Goal: Task Accomplishment & Management: Manage account settings

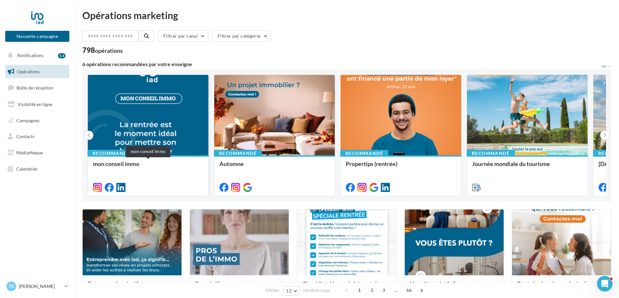
click at [125, 166] on div "mon conseil immo" at bounding box center [148, 166] width 110 height 13
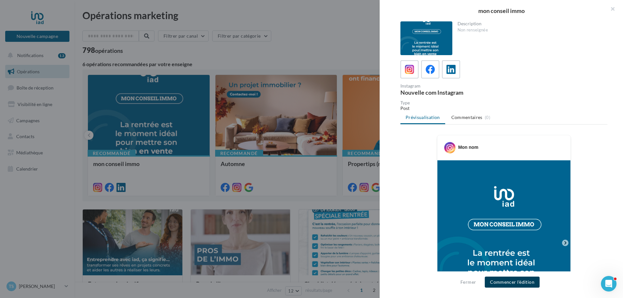
click at [518, 280] on button "Commencer l'édition" at bounding box center [511, 282] width 55 height 11
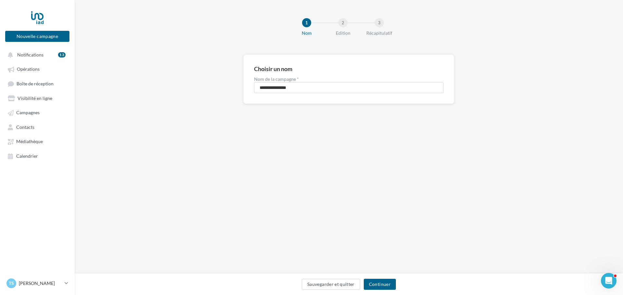
click at [380, 278] on div "Sauvegarder et quitter Continuer" at bounding box center [349, 284] width 548 height 22
click at [380, 285] on button "Continuer" at bounding box center [379, 284] width 32 height 11
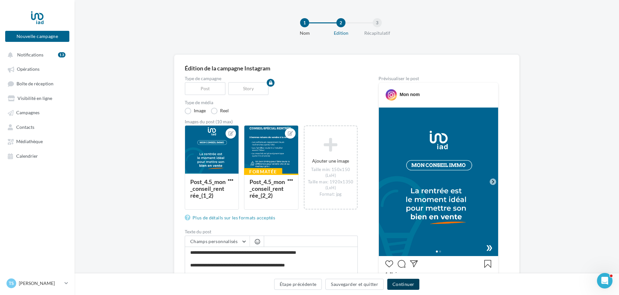
click at [404, 283] on button "Continuer" at bounding box center [403, 284] width 32 height 11
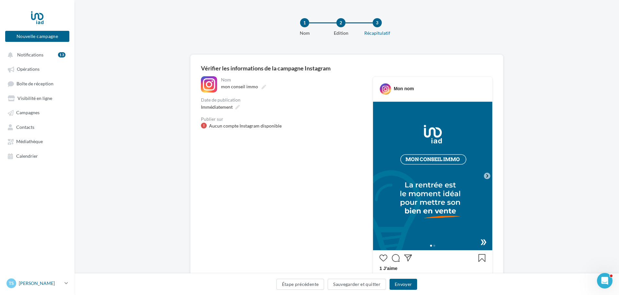
click at [9, 285] on span "TS" at bounding box center [11, 283] width 5 height 6
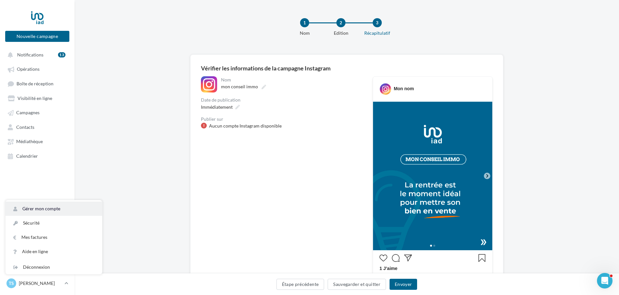
click at [32, 213] on link "Gérer mon compte" at bounding box center [54, 208] width 97 height 14
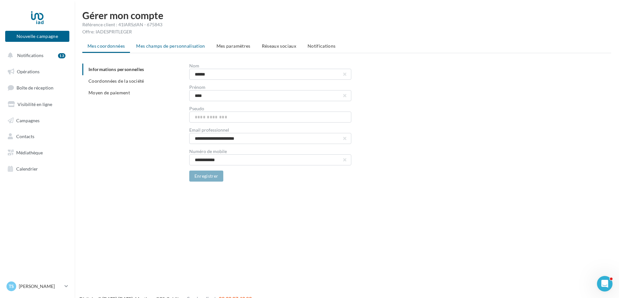
click at [188, 46] on span "Mes champs de personnalisation" at bounding box center [170, 46] width 69 height 6
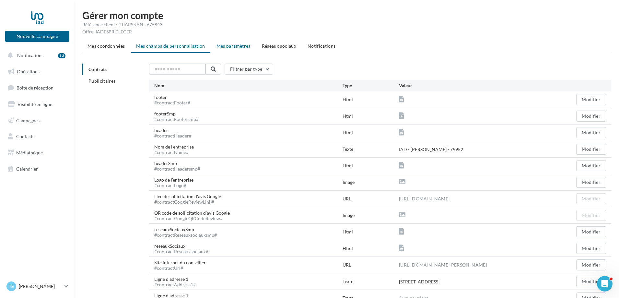
click at [226, 46] on span "Mes paramètres" at bounding box center [234, 46] width 34 height 6
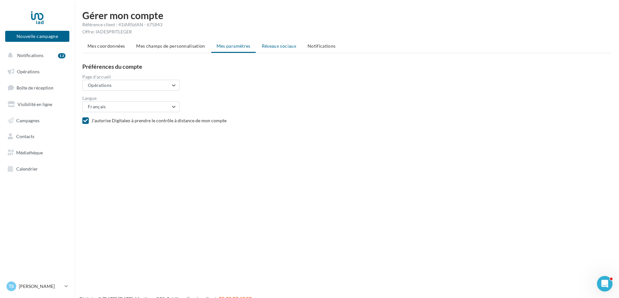
click at [277, 49] on li "Réseaux sociaux" at bounding box center [279, 46] width 45 height 12
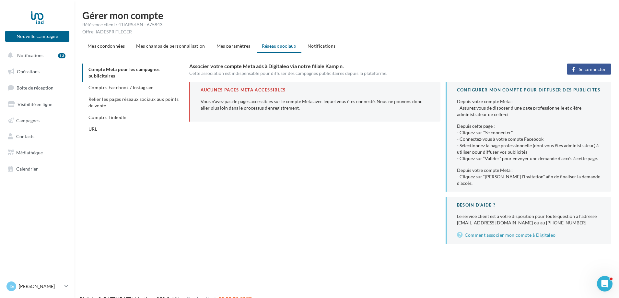
click at [597, 71] on span "Se connecter" at bounding box center [592, 69] width 27 height 5
click at [597, 71] on div "Se connecter" at bounding box center [574, 69] width 86 height 11
click at [142, 88] on span "Comptes Facebook / Instagram" at bounding box center [121, 88] width 65 height 6
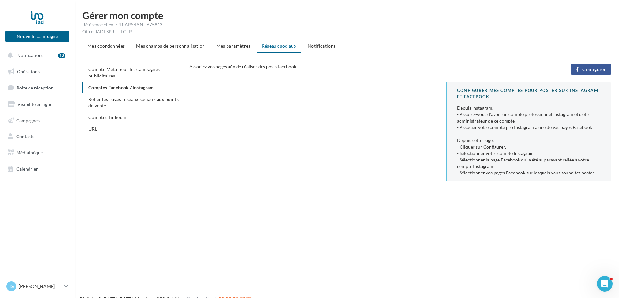
click at [598, 69] on span "Configurer" at bounding box center [595, 69] width 24 height 5
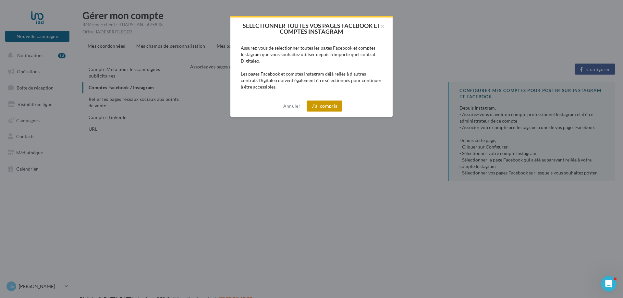
click at [325, 104] on button "J'ai compris" at bounding box center [324, 106] width 36 height 11
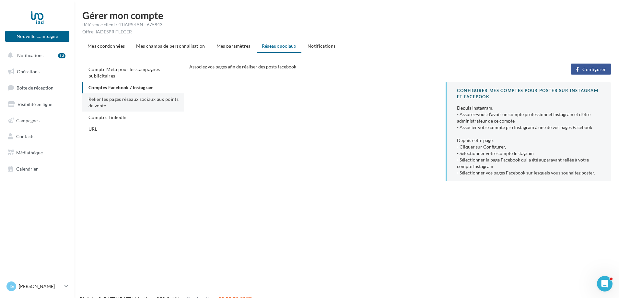
click at [161, 104] on li "Relier les pages réseaux sociaux aux points de vente" at bounding box center [133, 102] width 102 height 18
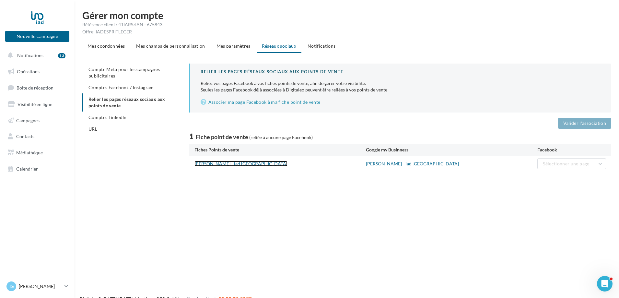
click at [237, 164] on link "Tony SANTOS - iad France" at bounding box center [241, 164] width 93 height 6
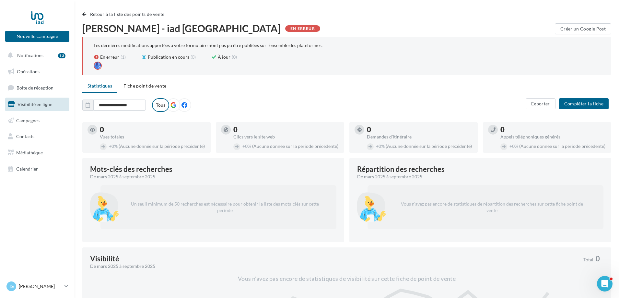
click at [173, 106] on icon at bounding box center [174, 105] width 6 height 6
click at [188, 105] on label at bounding box center [185, 105] width 14 height 14
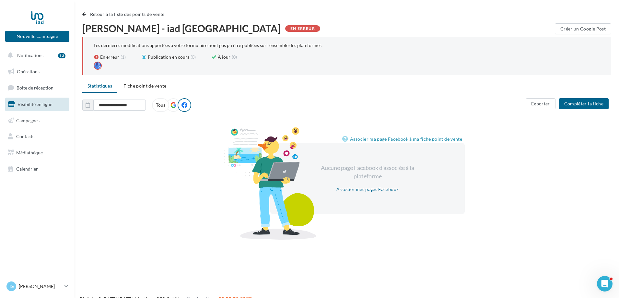
drag, startPoint x: 188, startPoint y: 105, endPoint x: 393, endPoint y: 106, distance: 205.2
click at [393, 106] on div "**********" at bounding box center [304, 105] width 444 height 14
click at [363, 188] on link "Associer mes pages Facebook" at bounding box center [367, 189] width 67 height 8
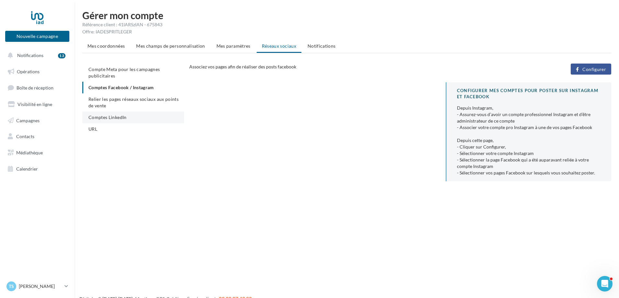
click at [101, 116] on span "Comptes LinkedIn" at bounding box center [108, 117] width 38 height 6
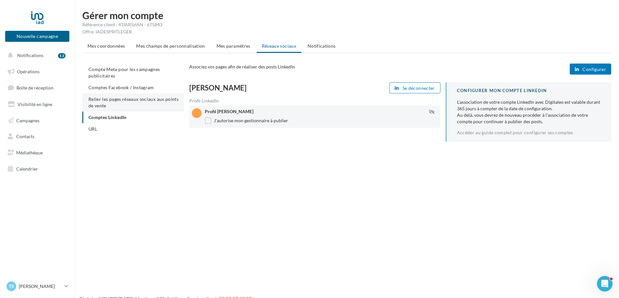
click at [105, 100] on span "Relier les pages réseaux sociaux aux points de vente" at bounding box center [134, 102] width 90 height 12
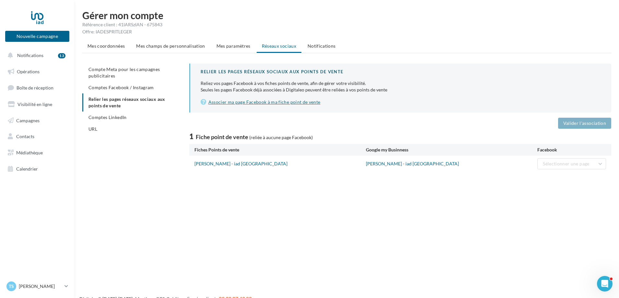
click at [302, 102] on link "Associer ma page Facebook à ma fiche point de vente" at bounding box center [401, 102] width 400 height 8
click at [141, 90] on li "Comptes Facebook / Instagram" at bounding box center [133, 88] width 102 height 12
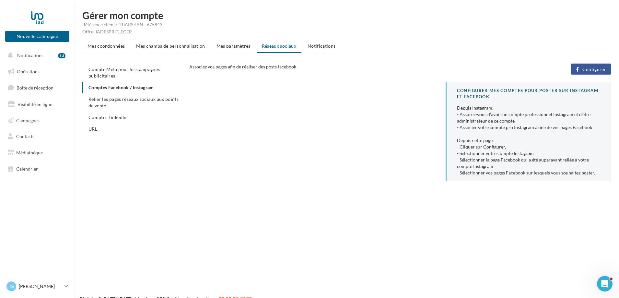
click at [593, 69] on span "Configurer" at bounding box center [595, 69] width 24 height 5
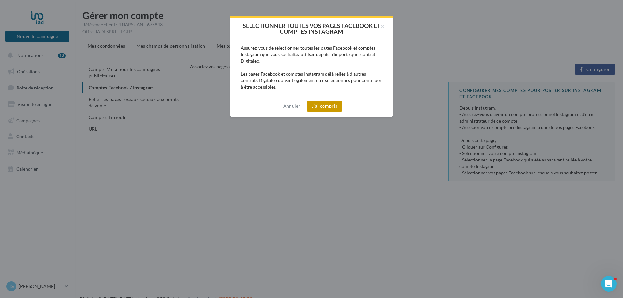
click at [322, 106] on button "J'ai compris" at bounding box center [324, 106] width 36 height 11
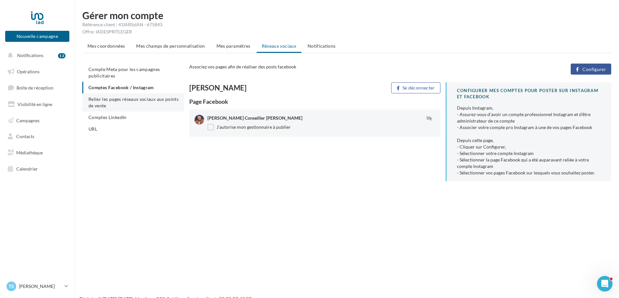
click at [153, 98] on span "Relier les pages réseaux sociaux aux points de vente" at bounding box center [134, 102] width 90 height 12
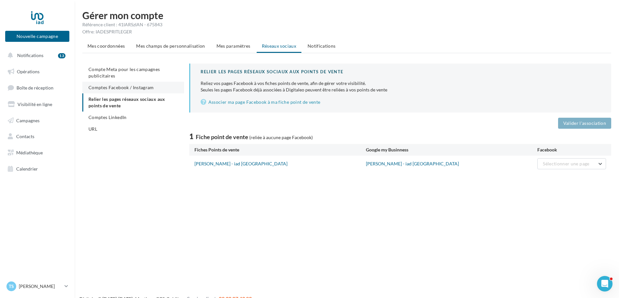
click at [146, 89] on span "Comptes Facebook / Instagram" at bounding box center [121, 88] width 65 height 6
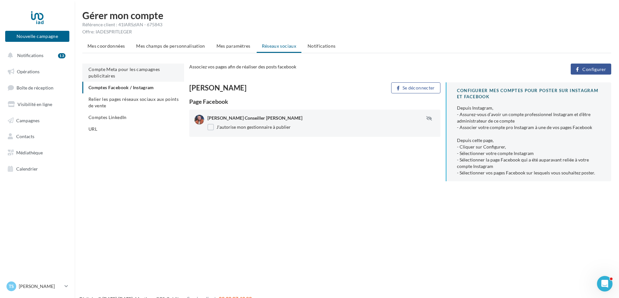
click at [143, 73] on li "Compte Meta pour les campagnes publicitaires" at bounding box center [133, 73] width 102 height 18
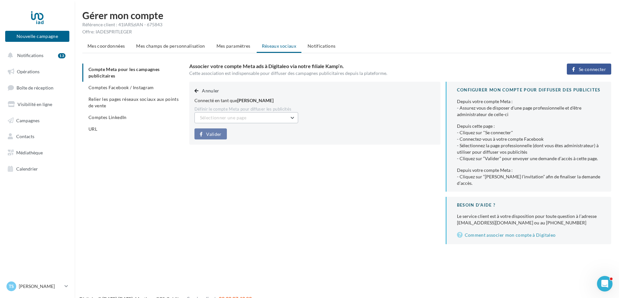
click at [292, 118] on button "Sélectionner une page" at bounding box center [247, 117] width 104 height 11
click at [263, 134] on span "Tony Santos Conseiller IMMO Brin (Admin)" at bounding box center [234, 137] width 58 height 12
click at [215, 135] on span "Valider" at bounding box center [213, 134] width 15 height 5
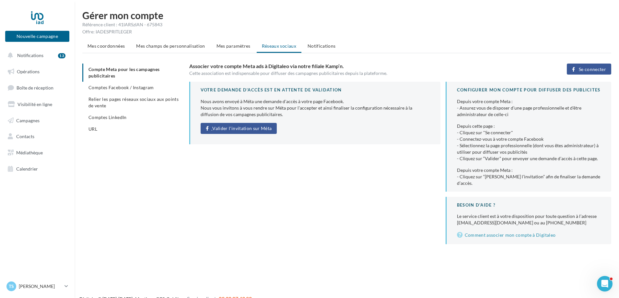
click at [228, 133] on link "Valider l'invitation sur Méta" at bounding box center [239, 128] width 77 height 11
click at [101, 118] on span "Comptes LinkedIn" at bounding box center [108, 117] width 38 height 6
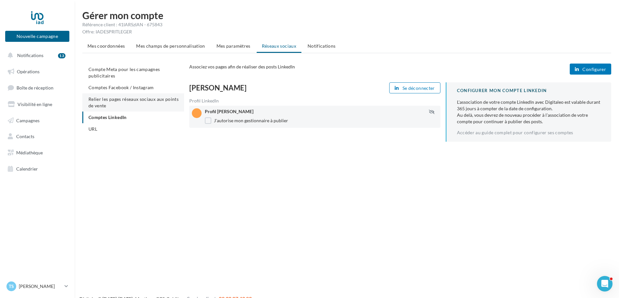
click at [108, 102] on li "Relier les pages réseaux sociaux aux points de vente" at bounding box center [133, 102] width 102 height 18
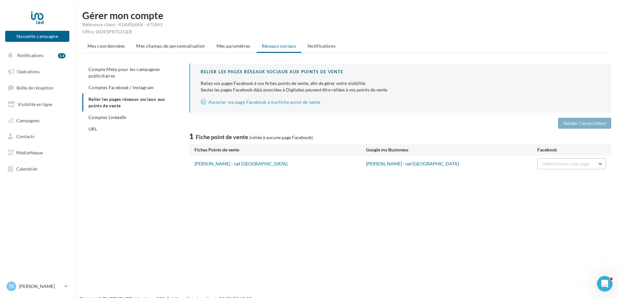
click at [595, 159] on button "Sélectionner une page" at bounding box center [572, 163] width 69 height 11
click at [568, 181] on span "Tony Santos Conseiller IMMO Brin" at bounding box center [548, 183] width 58 height 12
click at [584, 123] on button "Valider l'association" at bounding box center [584, 123] width 53 height 11
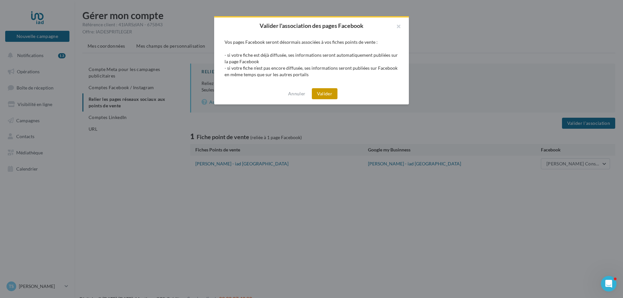
click at [323, 95] on button "Valider" at bounding box center [325, 93] width 26 height 11
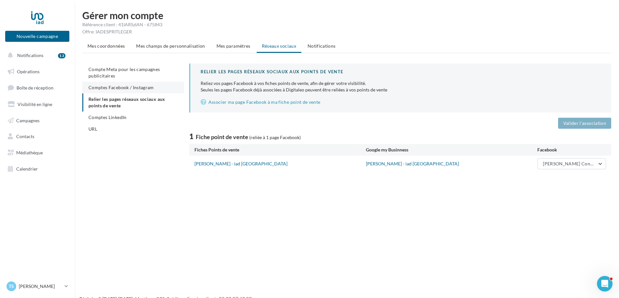
click at [128, 87] on span "Comptes Facebook / Instagram" at bounding box center [121, 88] width 65 height 6
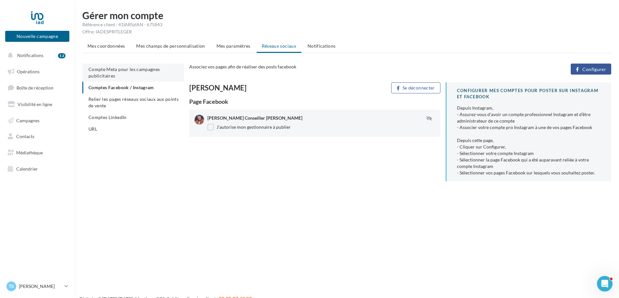
click at [142, 74] on li "Compte Meta pour les campagnes publicitaires" at bounding box center [133, 73] width 102 height 18
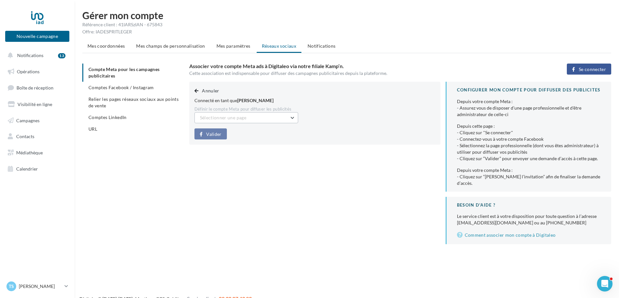
click at [292, 119] on button "Sélectionner une page" at bounding box center [247, 117] width 104 height 11
click at [261, 135] on span "Tony Santos Conseiller IMMO Brin (Admin)" at bounding box center [234, 137] width 58 height 12
click at [217, 135] on span "Valider" at bounding box center [213, 134] width 15 height 5
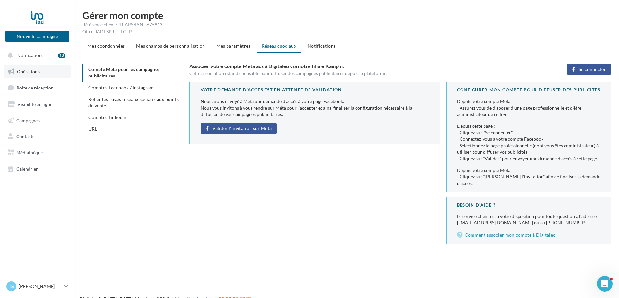
click at [44, 69] on link "Opérations" at bounding box center [37, 72] width 67 height 14
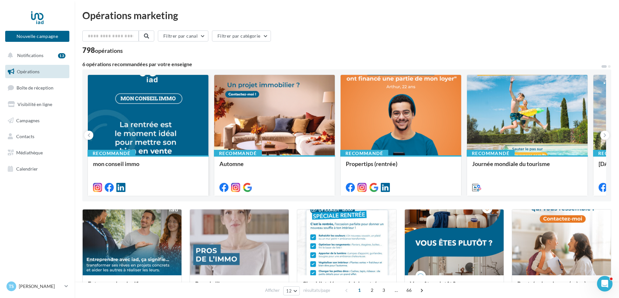
click at [169, 127] on div at bounding box center [148, 115] width 121 height 81
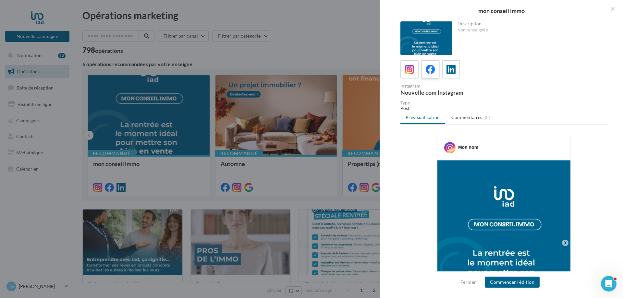
click at [433, 74] on icon at bounding box center [429, 69] width 9 height 9
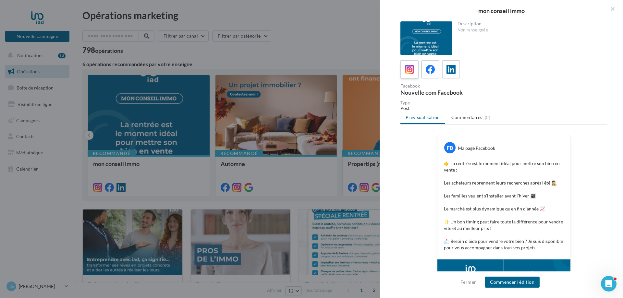
click at [407, 72] on icon at bounding box center [409, 69] width 9 height 9
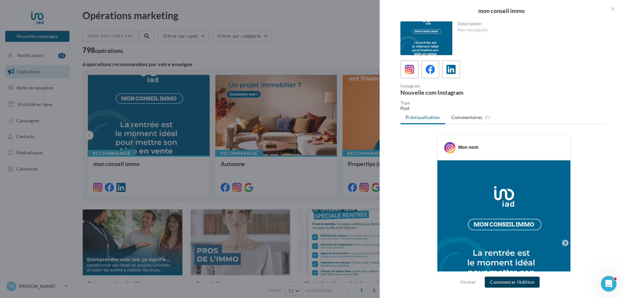
click at [512, 284] on button "Commencer l'édition" at bounding box center [511, 282] width 55 height 11
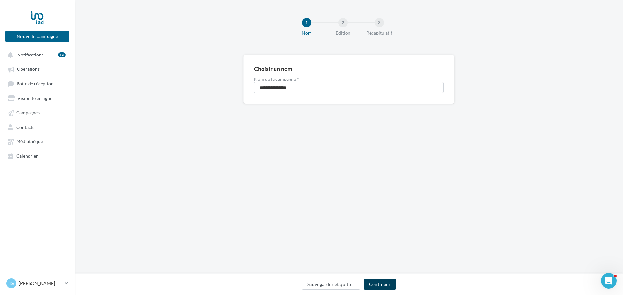
click at [379, 282] on button "Continuer" at bounding box center [379, 284] width 32 height 11
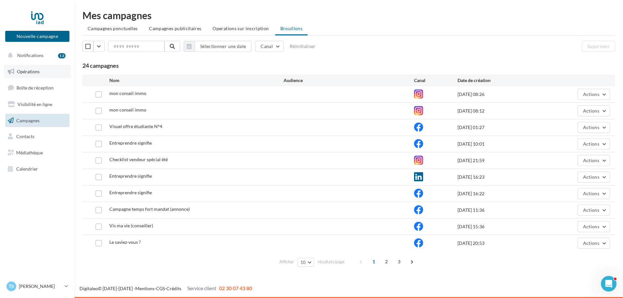
click at [35, 74] on link "Opérations" at bounding box center [37, 72] width 67 height 14
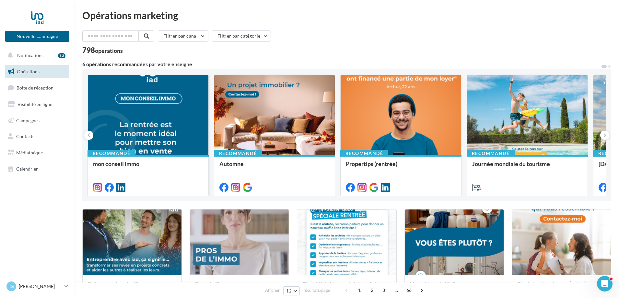
click at [149, 134] on div at bounding box center [148, 115] width 121 height 81
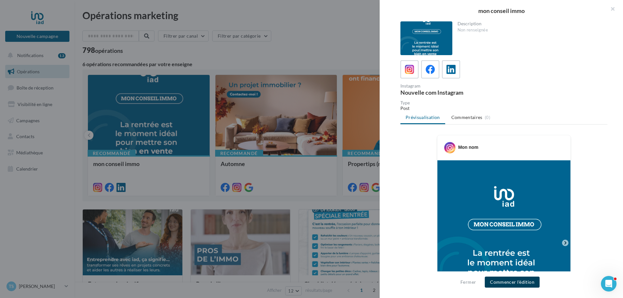
click at [503, 283] on button "Commencer l'édition" at bounding box center [511, 282] width 55 height 11
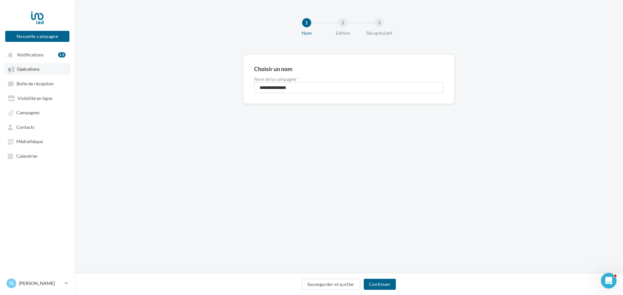
click at [37, 70] on span "Opérations" at bounding box center [28, 69] width 23 height 6
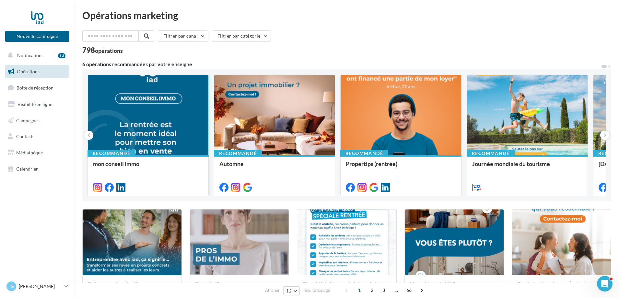
click at [154, 142] on div at bounding box center [148, 115] width 121 height 81
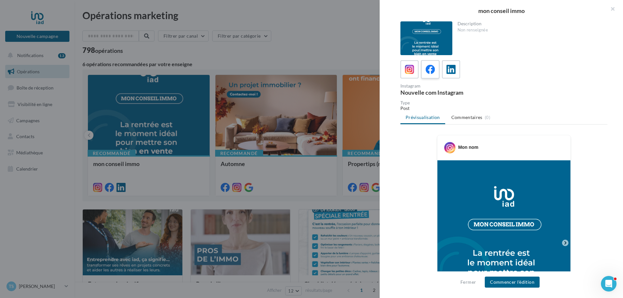
click at [427, 75] on div at bounding box center [430, 70] width 12 height 12
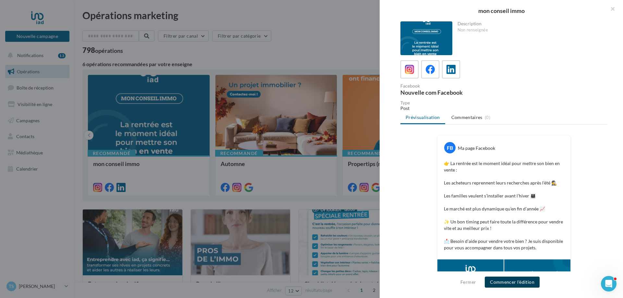
click at [509, 282] on button "Commencer l'édition" at bounding box center [511, 282] width 55 height 11
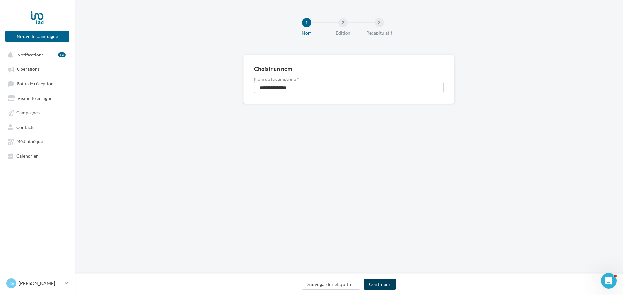
click at [380, 283] on button "Continuer" at bounding box center [379, 284] width 32 height 11
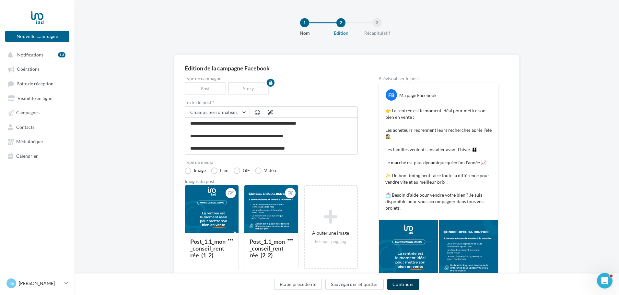
click at [398, 286] on button "Continuer" at bounding box center [403, 284] width 32 height 11
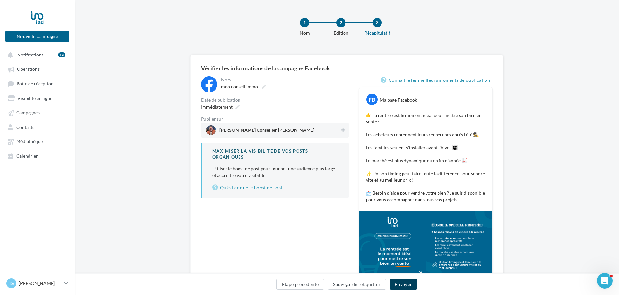
click at [398, 286] on button "Envoyer" at bounding box center [404, 284] width 28 height 11
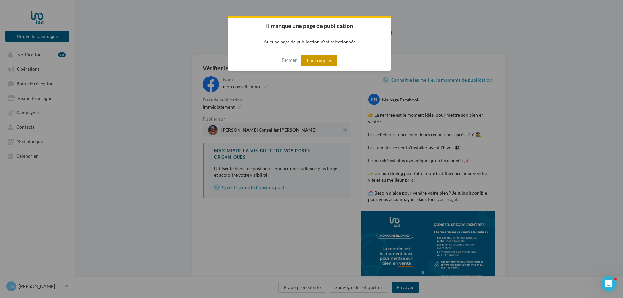
click at [319, 63] on button "J'ai compris" at bounding box center [319, 60] width 37 height 11
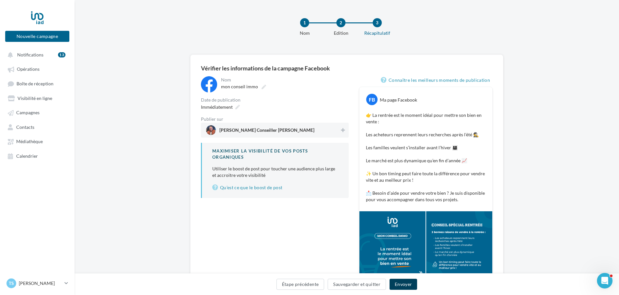
click at [406, 285] on button "Envoyer" at bounding box center [404, 284] width 28 height 11
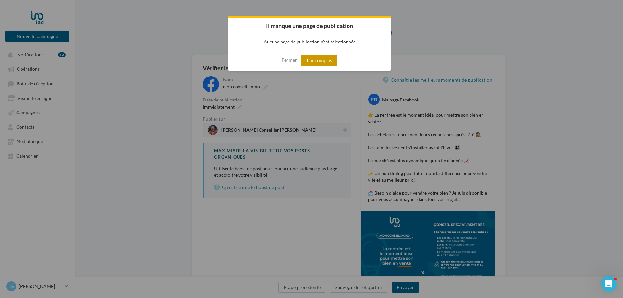
click at [318, 60] on button "J'ai compris" at bounding box center [319, 60] width 37 height 11
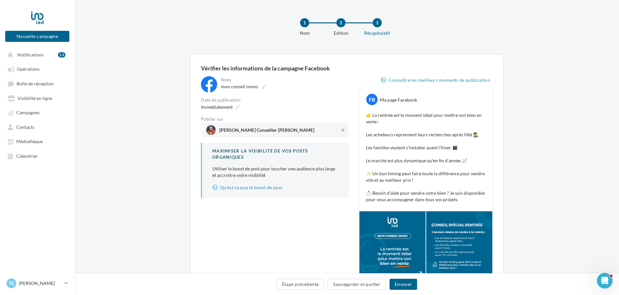
click at [278, 128] on span "Tony Santos Conseiller IMMO Brin" at bounding box center [267, 131] width 95 height 7
click at [403, 280] on button "Envoyer" at bounding box center [404, 284] width 28 height 11
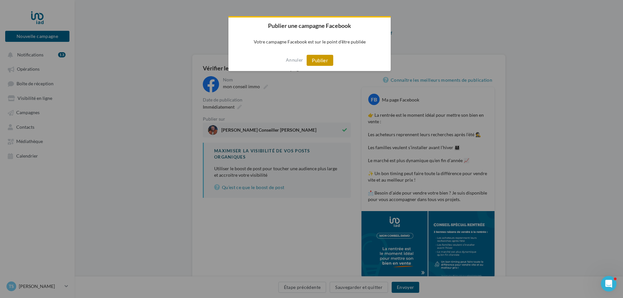
click at [318, 62] on button "Publier" at bounding box center [319, 60] width 27 height 11
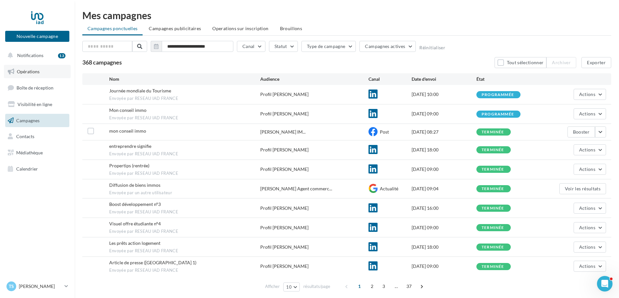
click at [42, 72] on link "Opérations" at bounding box center [37, 72] width 67 height 14
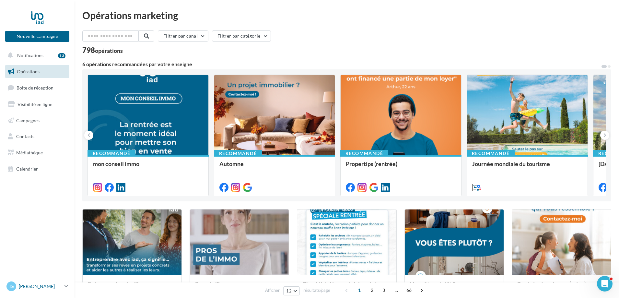
click at [12, 285] on span "TS" at bounding box center [11, 286] width 5 height 6
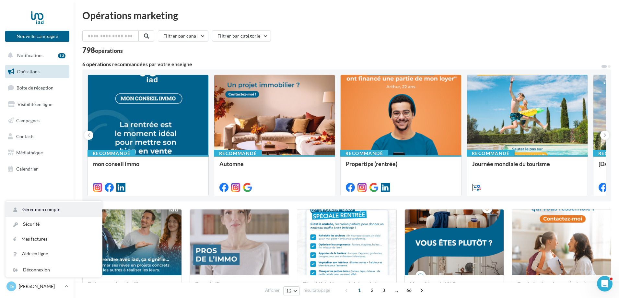
click at [54, 214] on link "Gérer mon compte" at bounding box center [54, 209] width 97 height 15
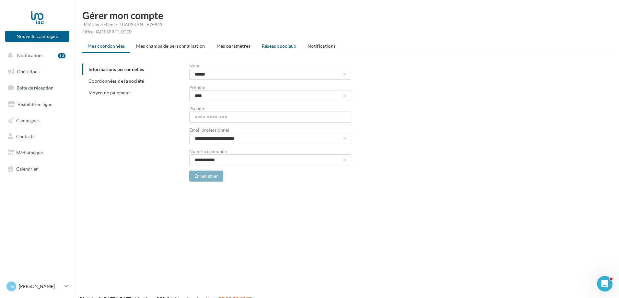
click at [275, 42] on li "Réseaux sociaux" at bounding box center [279, 46] width 45 height 12
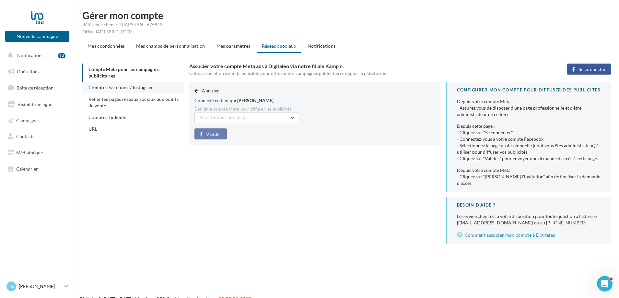
click at [144, 89] on span "Comptes Facebook / Instagram" at bounding box center [121, 88] width 65 height 6
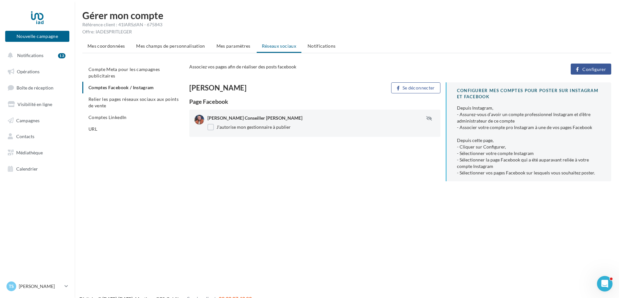
scroll to position [10, 0]
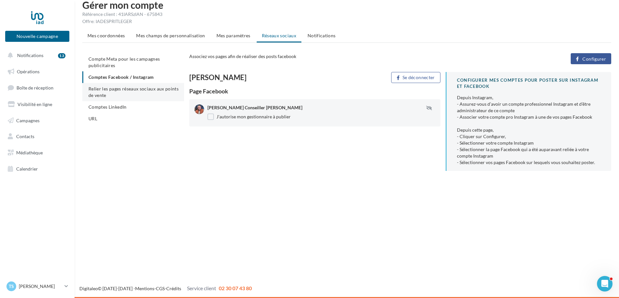
click at [139, 92] on li "Relier les pages réseaux sociaux aux points de vente" at bounding box center [133, 92] width 102 height 18
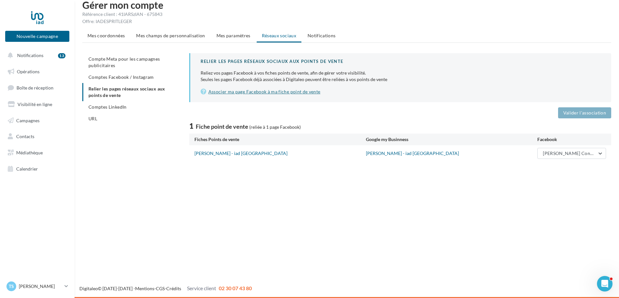
click at [272, 91] on link "Associer ma page Facebook à ma fiche point de vente" at bounding box center [401, 92] width 400 height 8
click at [135, 76] on span "Comptes Facebook / Instagram" at bounding box center [121, 77] width 65 height 6
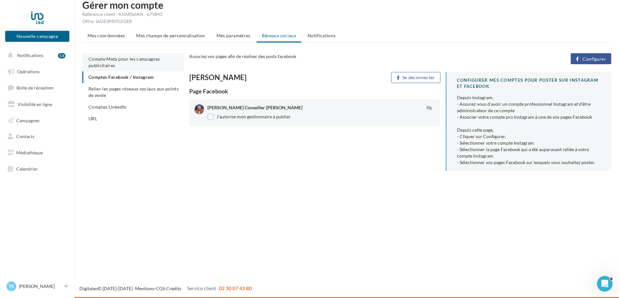
click at [132, 63] on li "Compte Meta pour les campagnes publicitaires" at bounding box center [133, 62] width 102 height 18
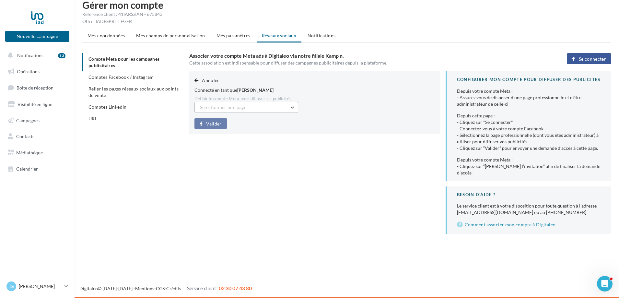
click at [290, 106] on button "Sélectionner une page" at bounding box center [247, 107] width 104 height 11
click at [258, 127] on button "[PERSON_NAME] Conseiller [PERSON_NAME] (Admin)" at bounding box center [247, 126] width 104 height 23
click at [219, 125] on span "Valider" at bounding box center [213, 123] width 15 height 5
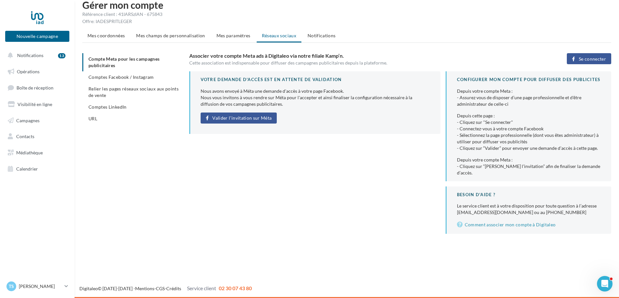
click at [219, 125] on div "Votre demande d'accès est en attente de validation Nous avons envoyé à Méta une…" at bounding box center [314, 102] width 251 height 63
